Goal: Task Accomplishment & Management: Use online tool/utility

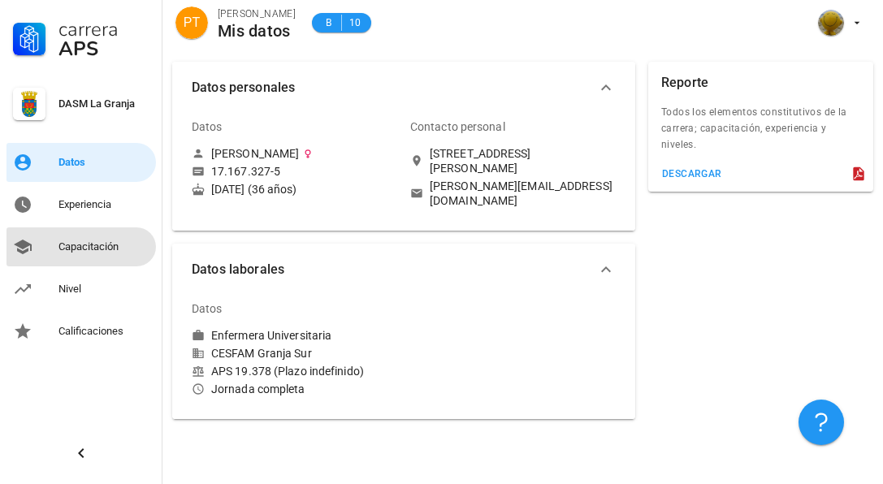
click at [76, 238] on div "Capacitación" at bounding box center [104, 247] width 91 height 26
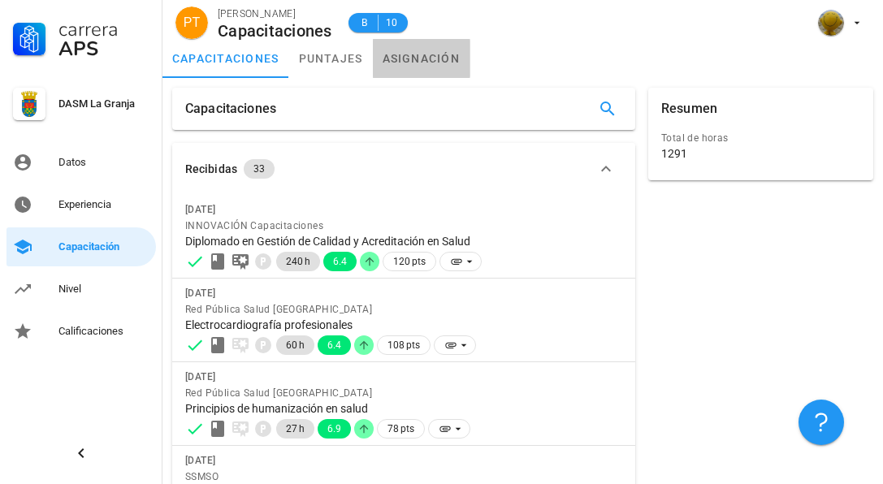
click at [419, 62] on link "asignación" at bounding box center [422, 58] width 98 height 39
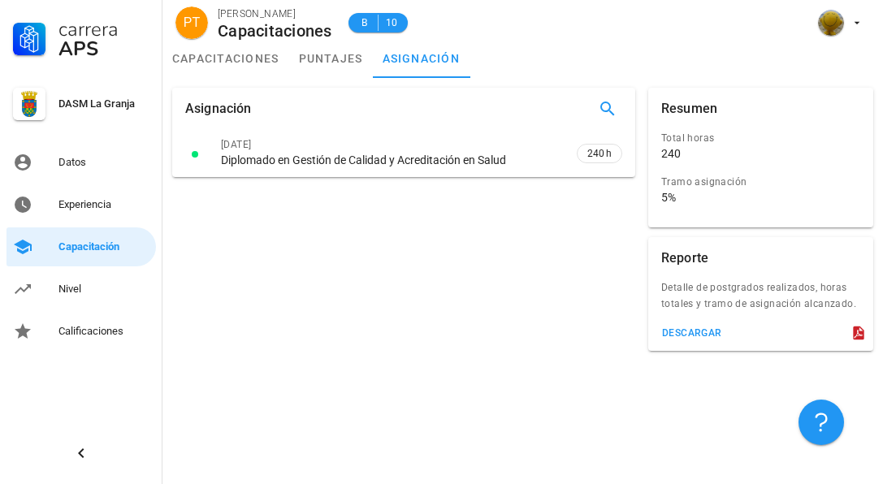
click at [684, 183] on div "Tramo asignación" at bounding box center [755, 182] width 186 height 16
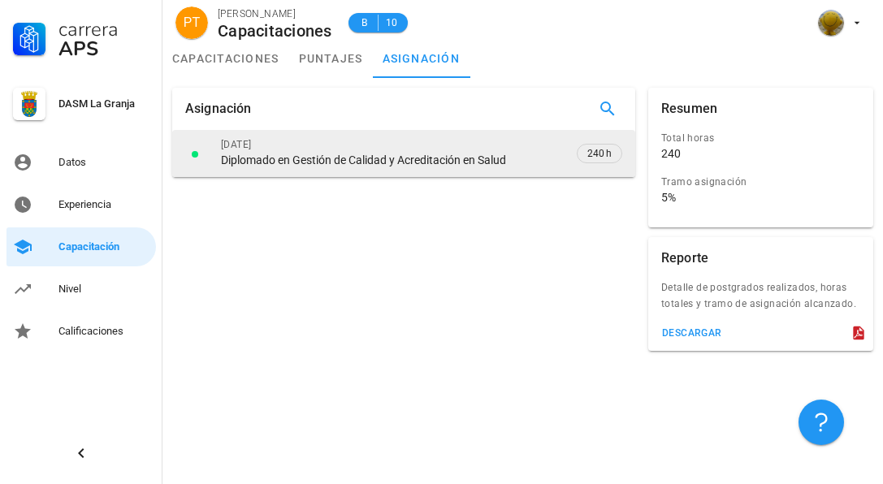
click at [467, 164] on div "Diplomado en Gestión de Calidad y Acreditación en Salud" at bounding box center [363, 160] width 285 height 15
click at [237, 145] on div "31/08/2025" at bounding box center [391, 145] width 340 height 16
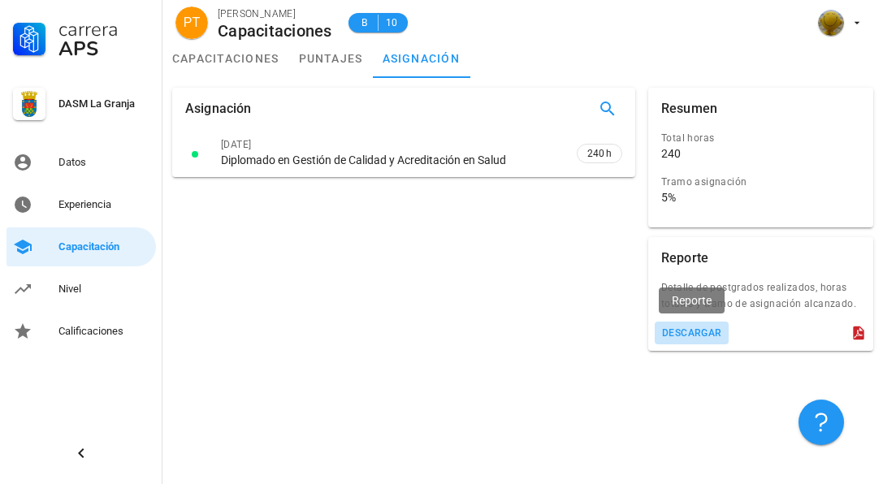
click at [713, 335] on div "descargar" at bounding box center [692, 333] width 61 height 11
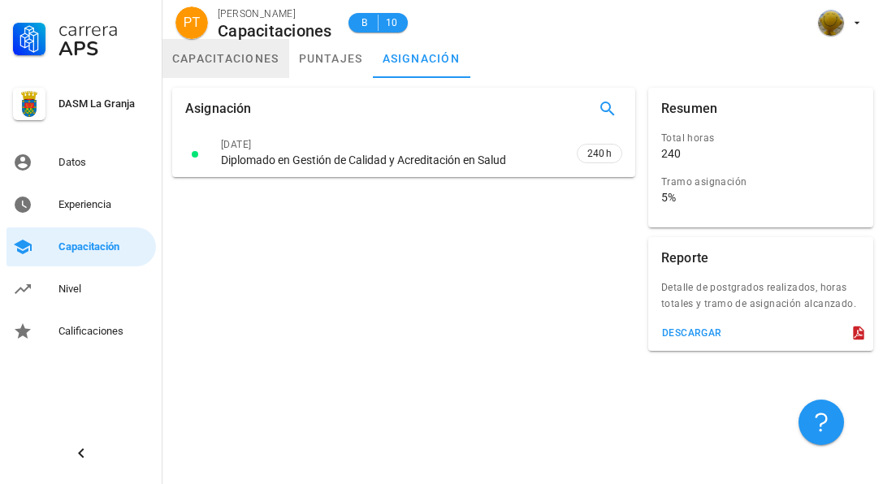
click at [270, 56] on link "capacitaciones" at bounding box center [226, 58] width 127 height 39
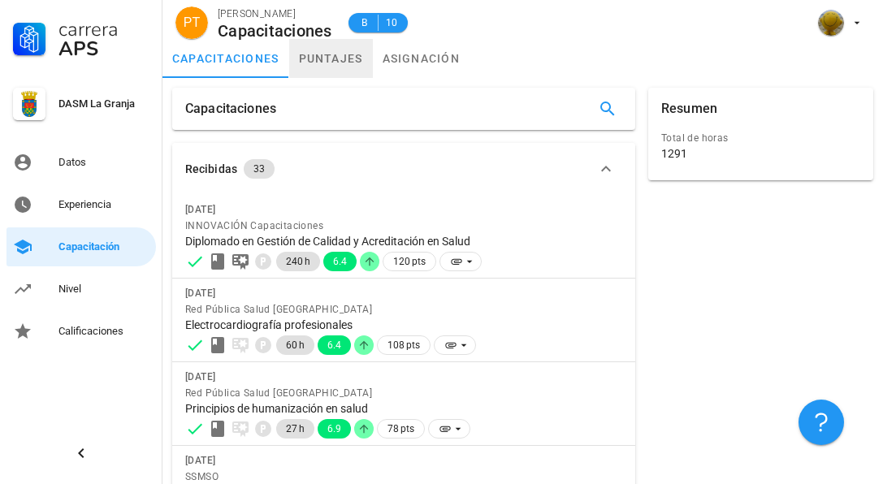
click at [325, 62] on link "puntajes" at bounding box center [331, 58] width 84 height 39
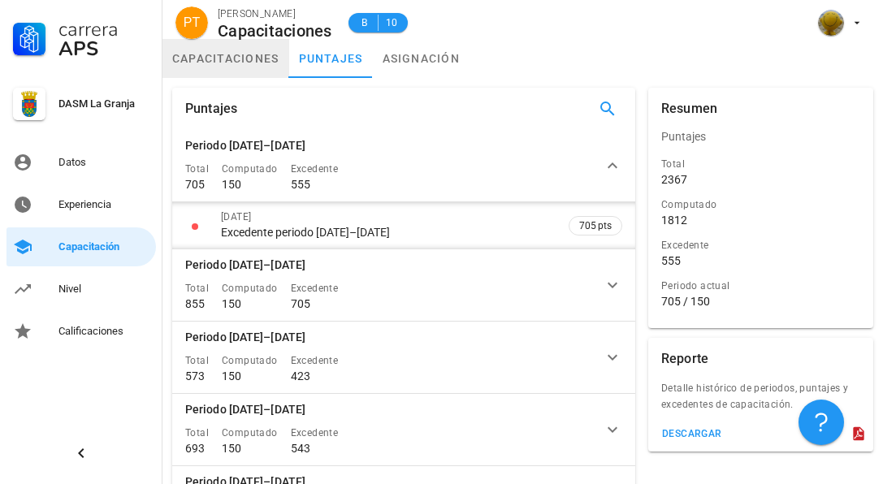
click at [245, 59] on link "capacitaciones" at bounding box center [226, 58] width 127 height 39
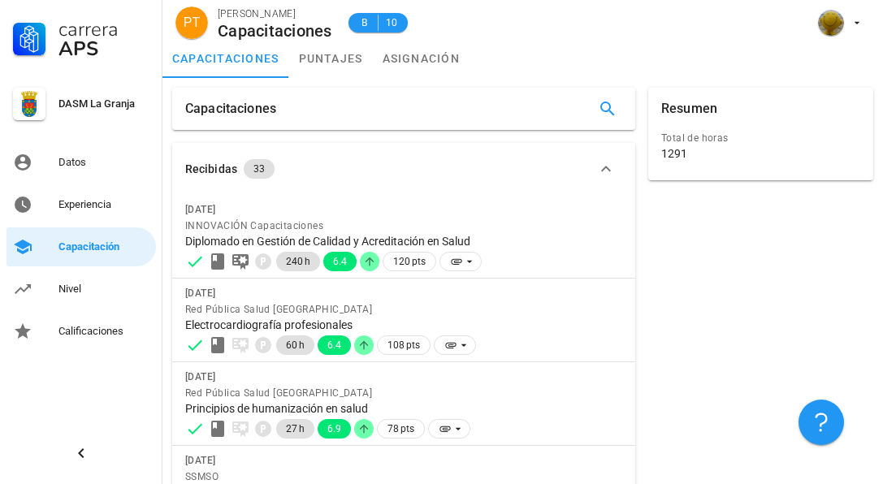
click at [684, 151] on div "1291" at bounding box center [675, 153] width 26 height 15
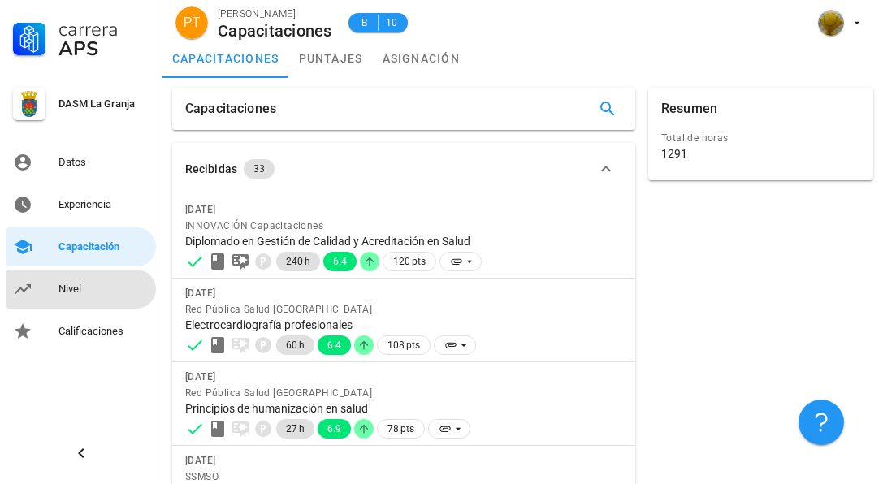
click at [79, 290] on div "Nivel" at bounding box center [104, 289] width 91 height 13
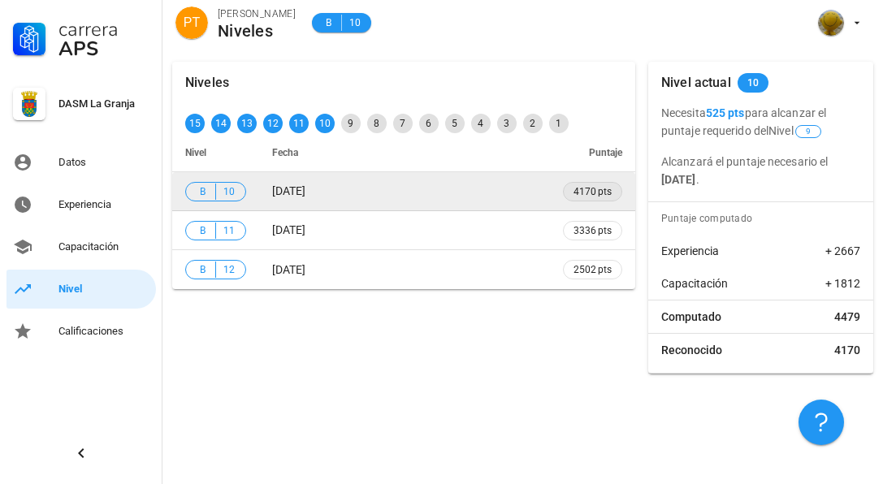
click at [603, 197] on span "4170 pts" at bounding box center [593, 192] width 38 height 16
click at [239, 187] on span "B 10" at bounding box center [215, 192] width 61 height 20
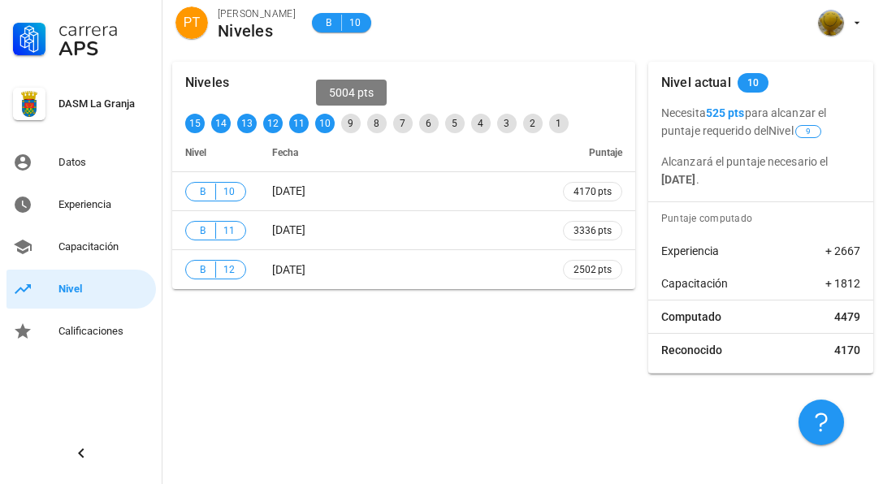
click at [349, 123] on div "9" at bounding box center [351, 124] width 20 height 20
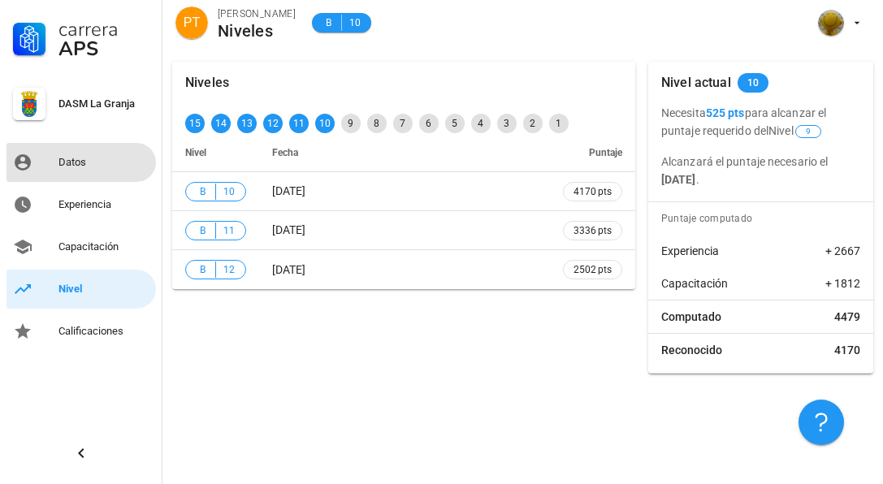
click at [74, 169] on div "Datos" at bounding box center [104, 163] width 91 height 26
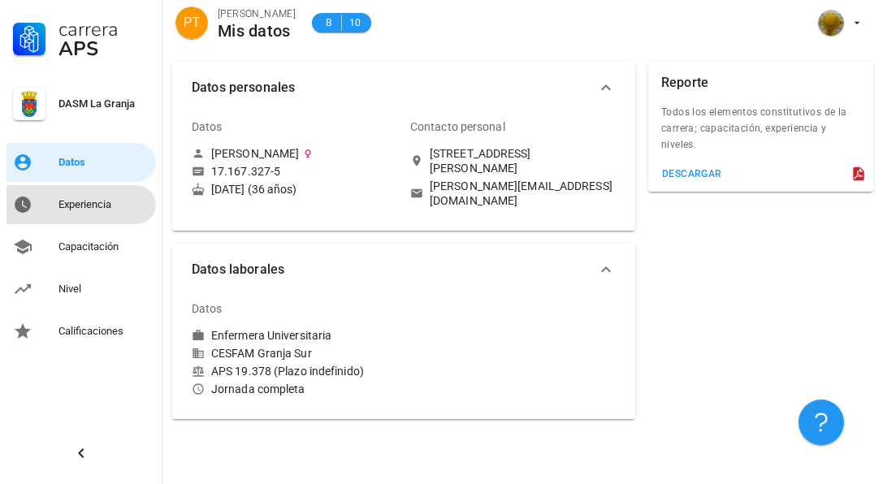
click at [82, 213] on div "Experiencia" at bounding box center [104, 205] width 91 height 26
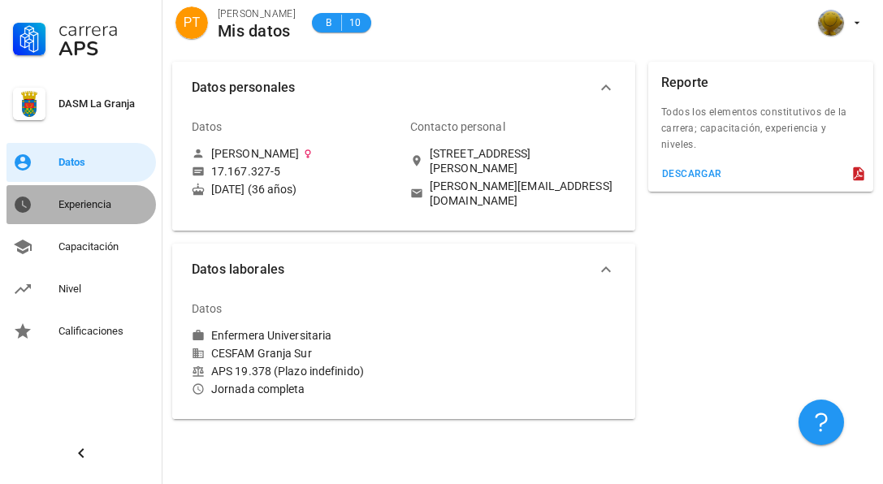
click at [82, 213] on div "Experiencia" at bounding box center [104, 205] width 91 height 26
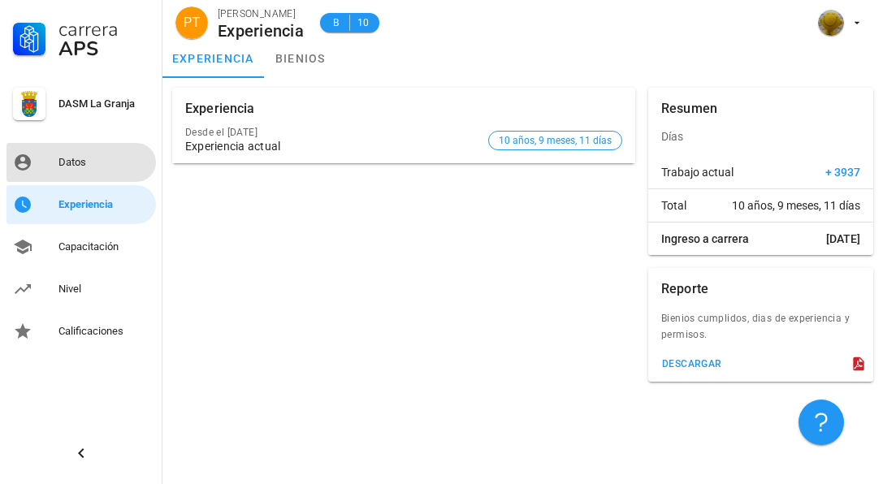
click at [80, 167] on div "Datos" at bounding box center [104, 162] width 91 height 13
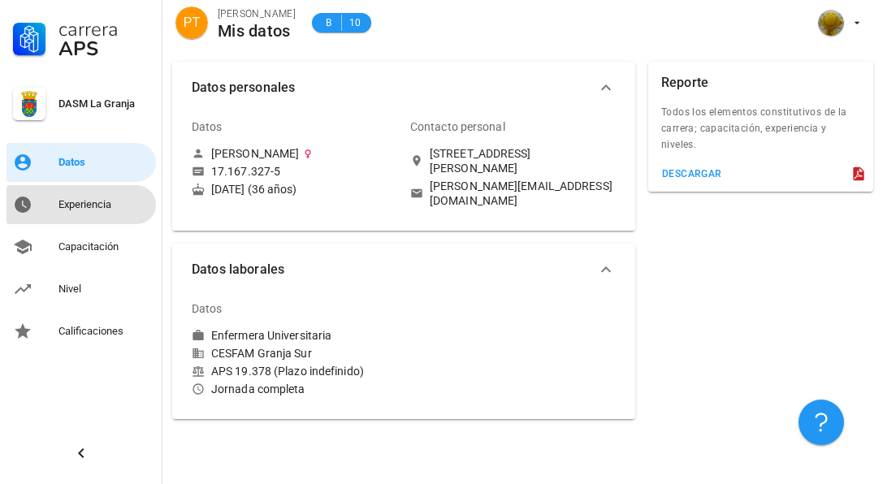
click at [81, 197] on div "Experiencia" at bounding box center [104, 205] width 91 height 26
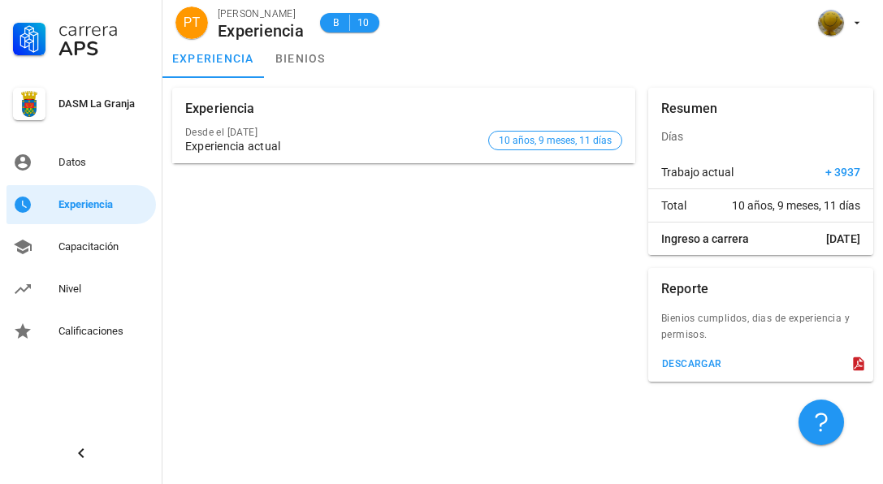
click at [427, 133] on div "Desde el 22 de dic. de 2014" at bounding box center [333, 132] width 297 height 11
click at [584, 144] on span "10 años, 9 meses, 11 días" at bounding box center [555, 141] width 113 height 18
click at [93, 258] on div "Capacitación" at bounding box center [104, 247] width 91 height 26
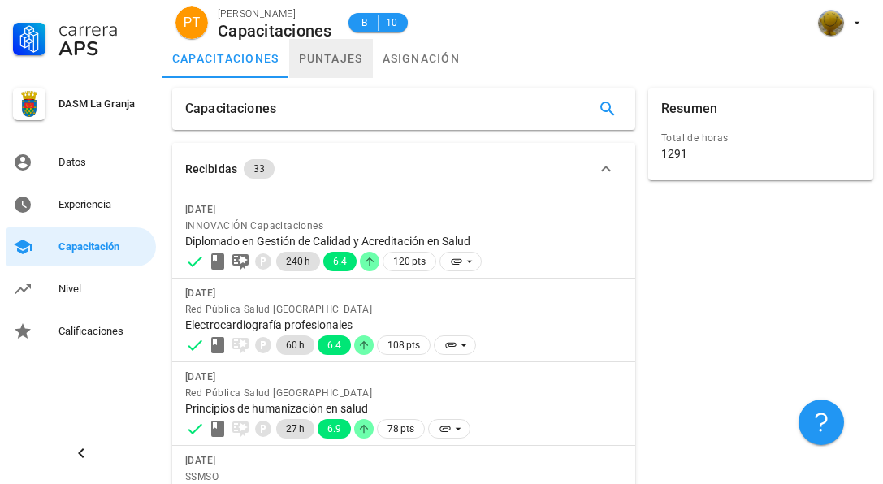
click at [349, 54] on link "puntajes" at bounding box center [331, 58] width 84 height 39
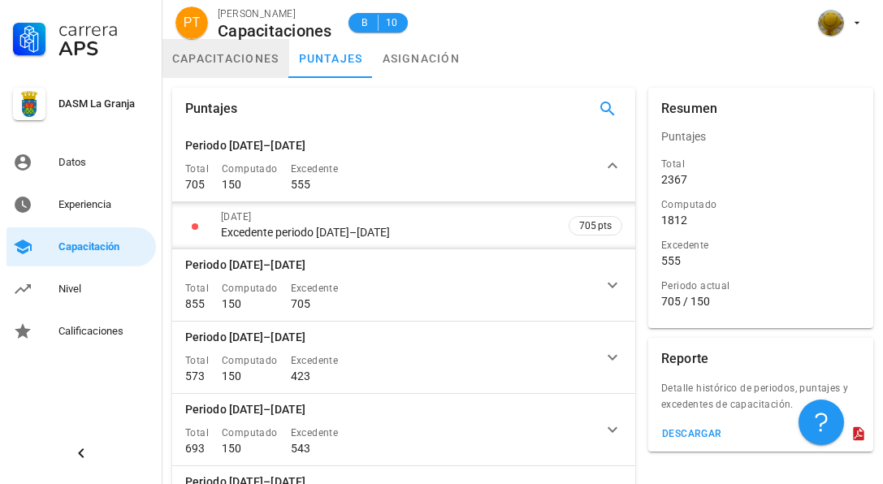
click at [282, 59] on link "capacitaciones" at bounding box center [226, 58] width 127 height 39
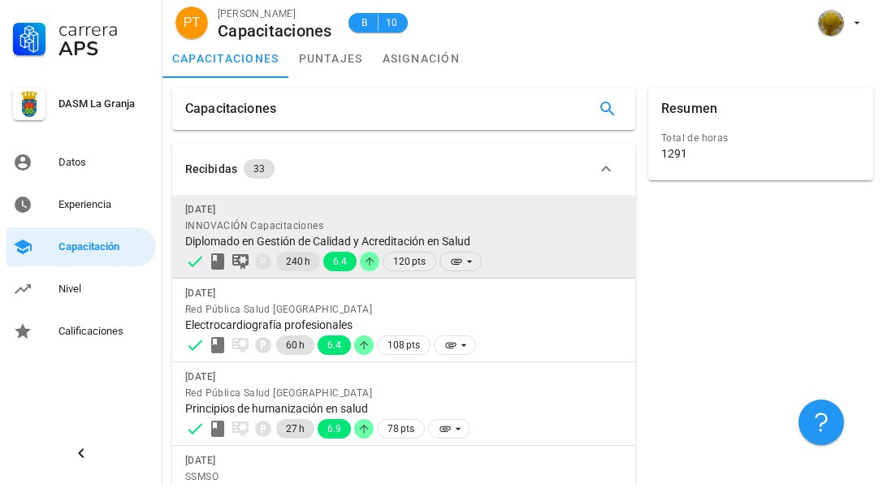
click at [243, 212] on div "31/08/2025" at bounding box center [403, 210] width 437 height 16
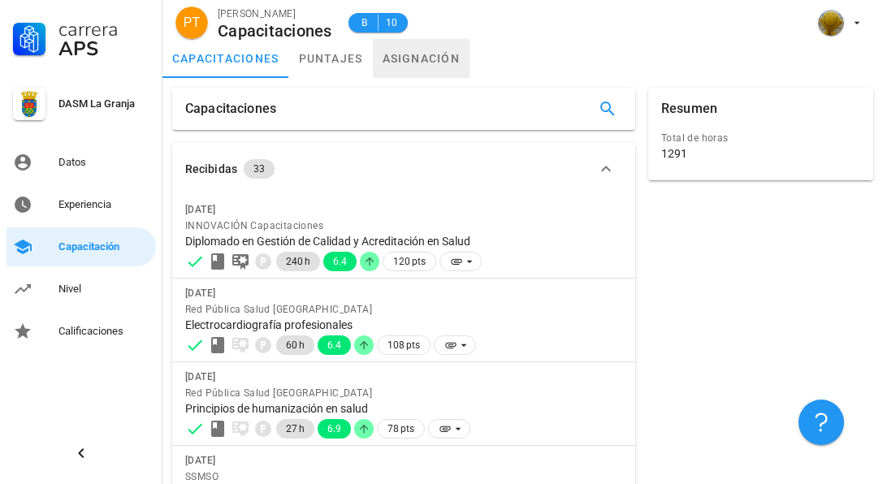
click at [419, 63] on link "asignación" at bounding box center [422, 58] width 98 height 39
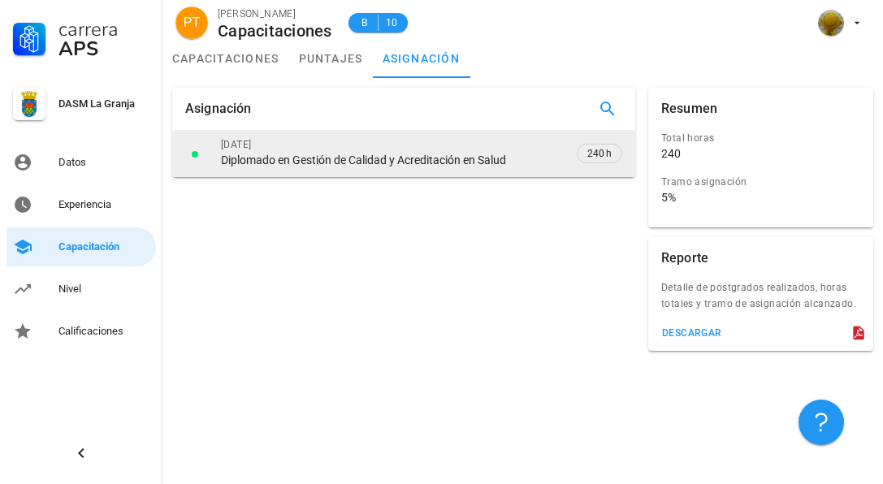
click at [409, 163] on div "Diplomado en Gestión de Calidad y Acreditación en Salud" at bounding box center [363, 160] width 285 height 15
click at [608, 149] on span "240 h" at bounding box center [600, 153] width 24 height 16
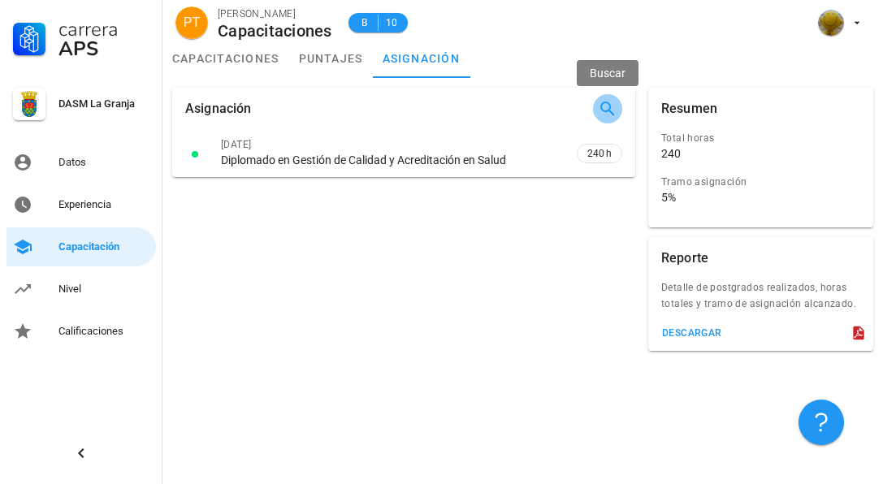
click at [609, 111] on icon "button" at bounding box center [608, 109] width 20 height 20
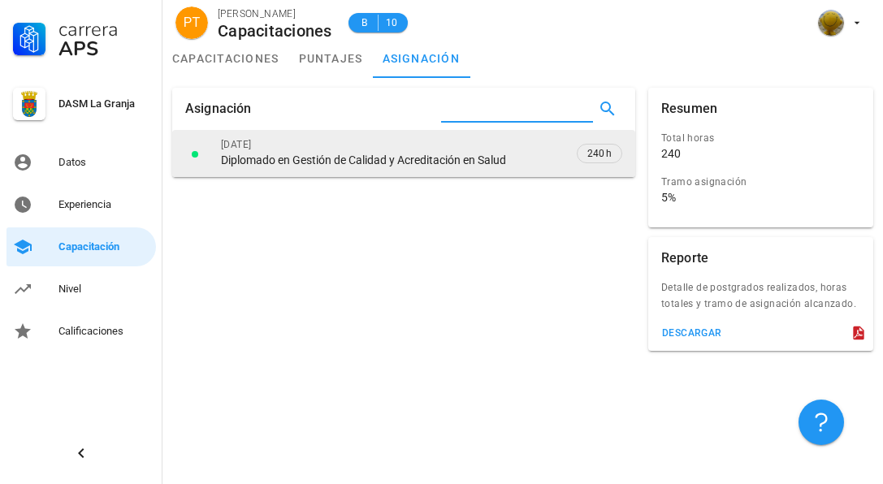
click at [558, 153] on div "Diplomado en Gestión de Calidad y Acreditación en Salud" at bounding box center [391, 160] width 340 height 15
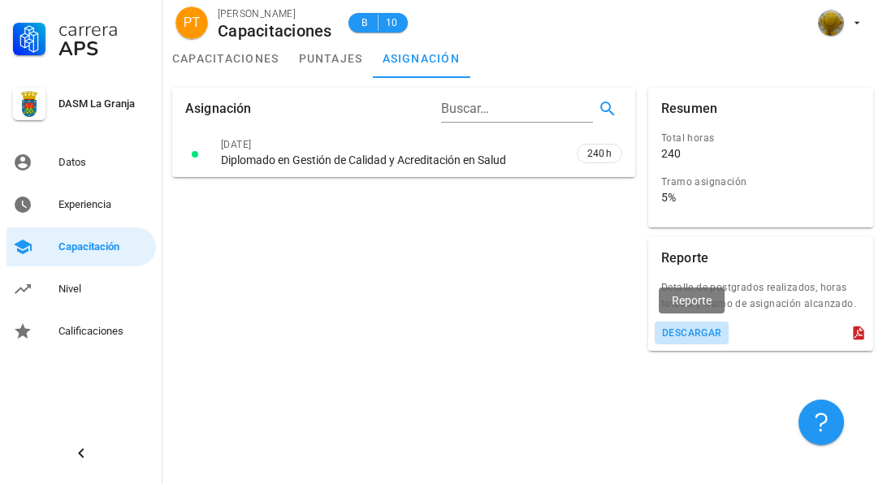
click at [684, 328] on div "descargar" at bounding box center [692, 333] width 61 height 11
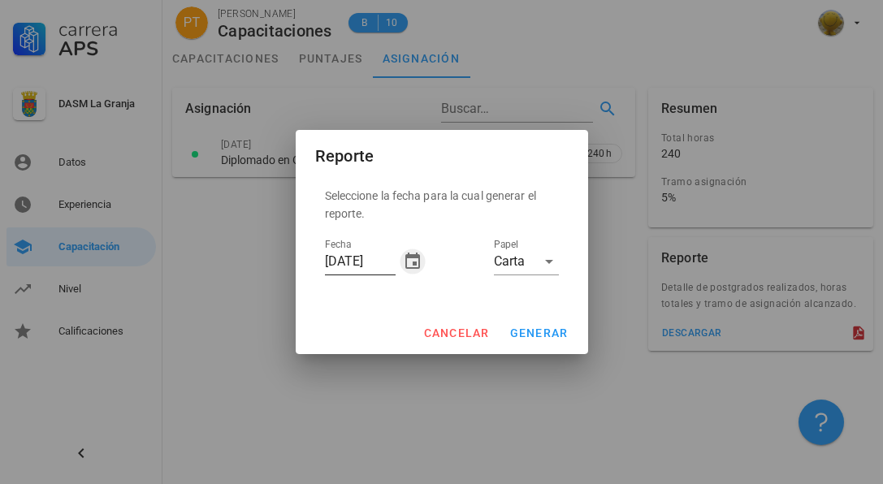
click at [408, 263] on icon "button" at bounding box center [413, 262] width 20 height 20
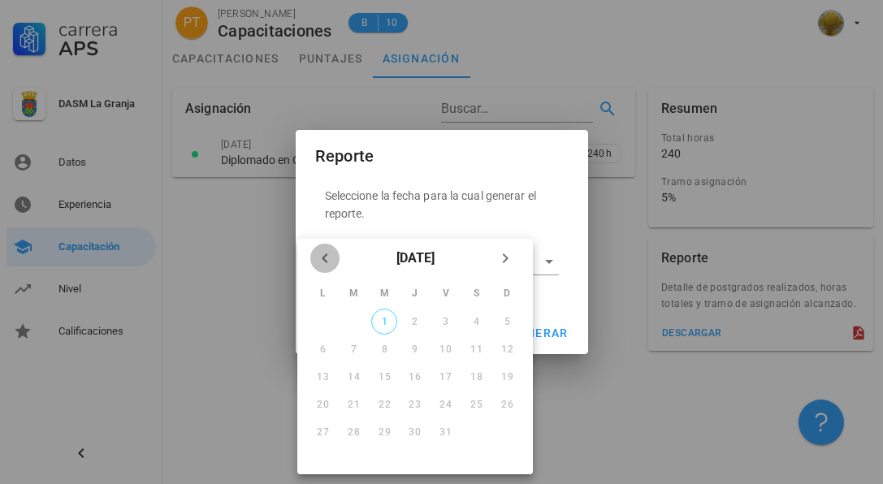
click at [331, 257] on icon "Mes anterior" at bounding box center [325, 259] width 20 height 20
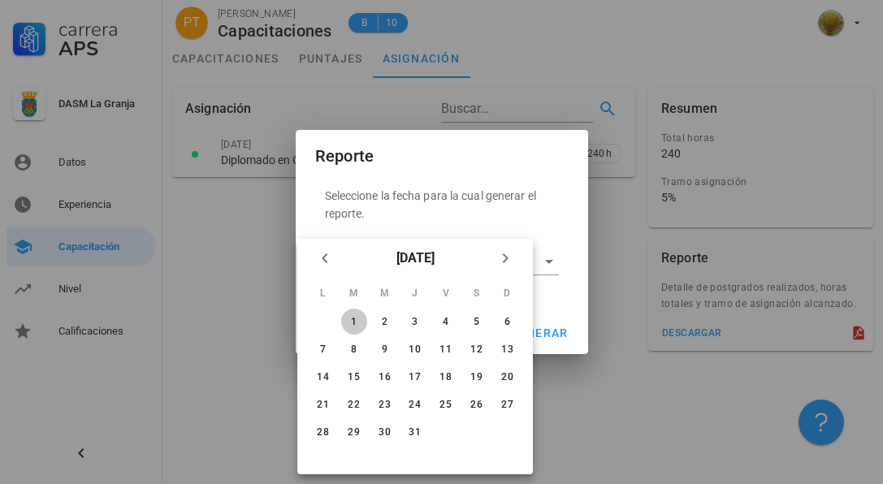
click at [349, 321] on div "1" at bounding box center [354, 321] width 26 height 11
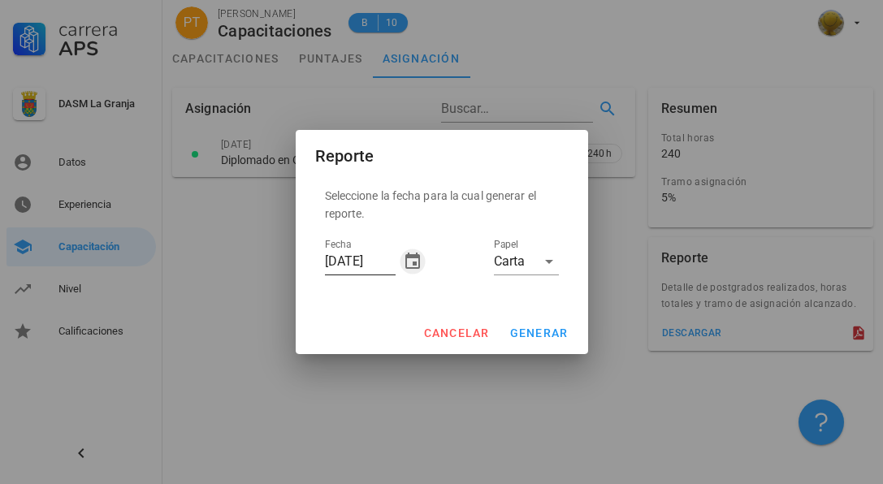
click at [407, 259] on icon "button" at bounding box center [413, 262] width 20 height 20
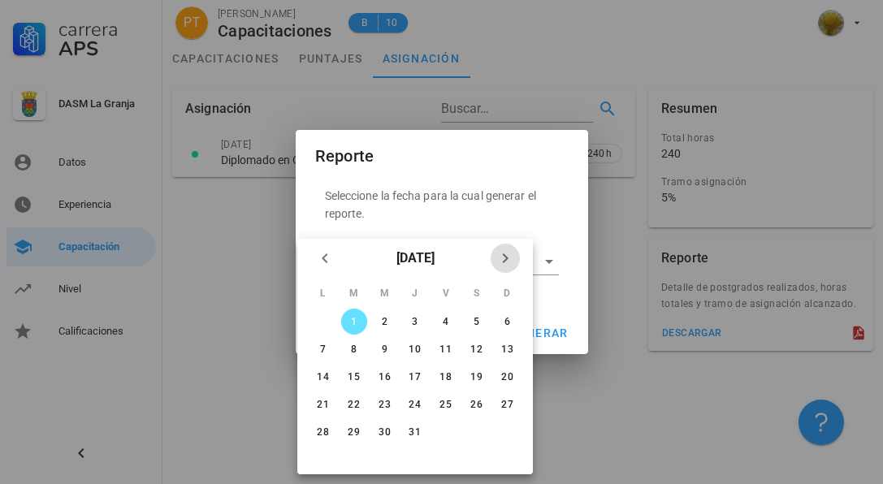
click at [502, 258] on icon "Próximo mes" at bounding box center [506, 259] width 20 height 20
click at [355, 434] on div "30" at bounding box center [354, 432] width 26 height 11
type input "30/09/2025"
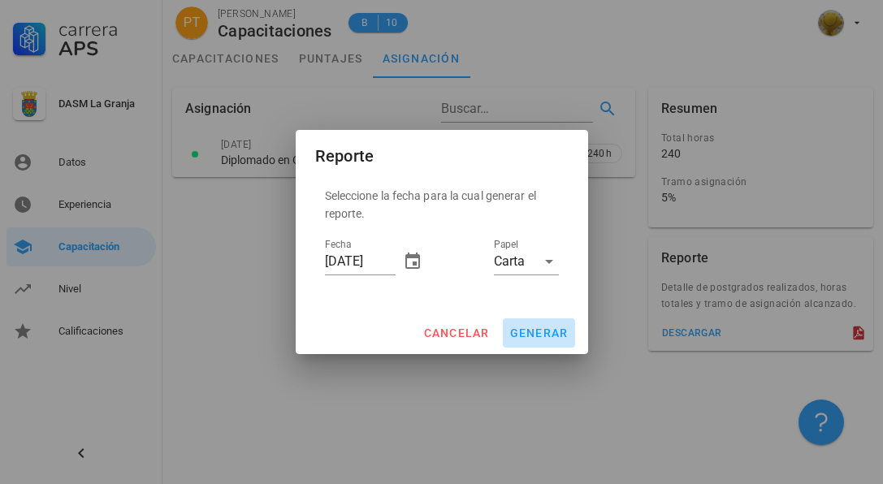
click at [537, 328] on span "generar" at bounding box center [539, 333] width 59 height 13
